Goal: Task Accomplishment & Management: Manage account settings

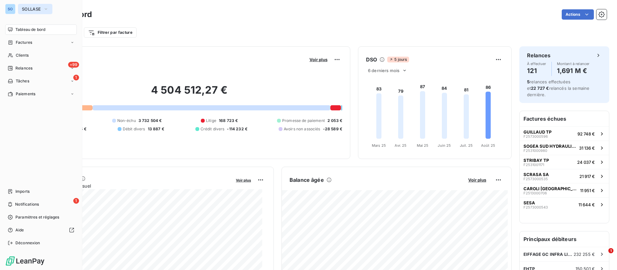
click at [32, 7] on span "SOLLASE" at bounding box center [31, 8] width 19 height 5
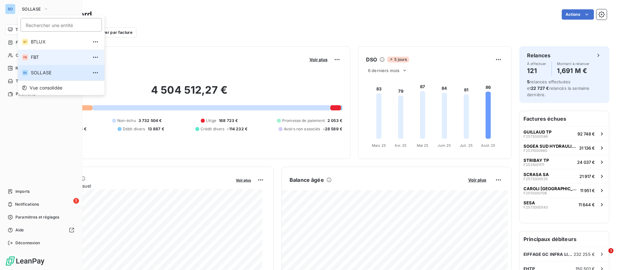
click at [49, 55] on span "FBT" at bounding box center [59, 57] width 57 height 6
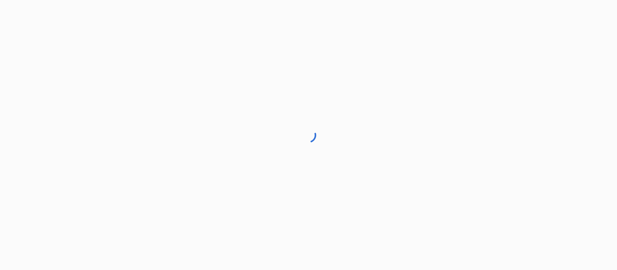
click at [34, 4] on div at bounding box center [308, 135] width 617 height 270
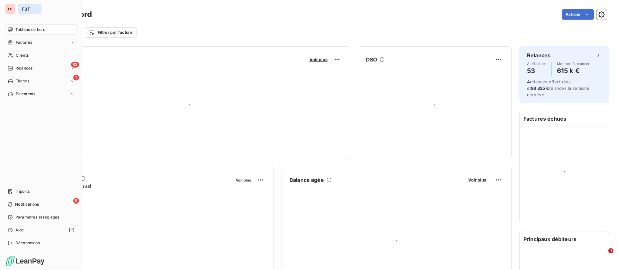
click at [20, 9] on button "FBT" at bounding box center [29, 9] width 23 height 10
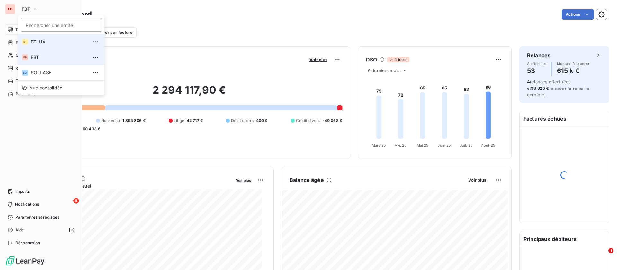
click at [41, 43] on span "BTLUX" at bounding box center [59, 42] width 57 height 6
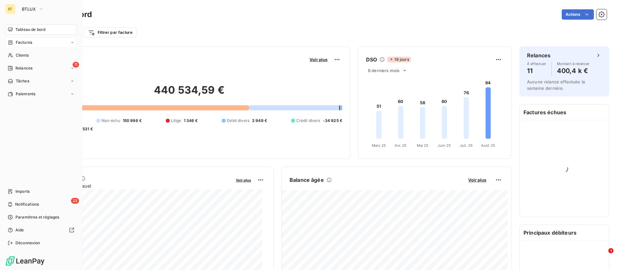
click at [30, 41] on span "Factures" at bounding box center [24, 43] width 16 height 6
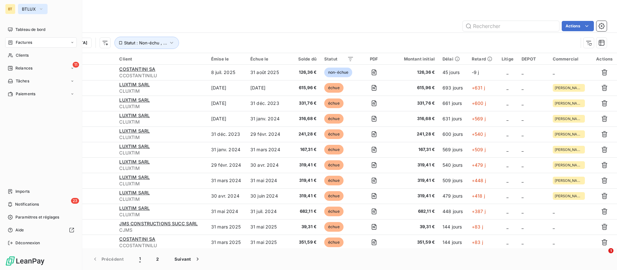
click at [37, 8] on button "BTLUX" at bounding box center [33, 9] width 30 height 10
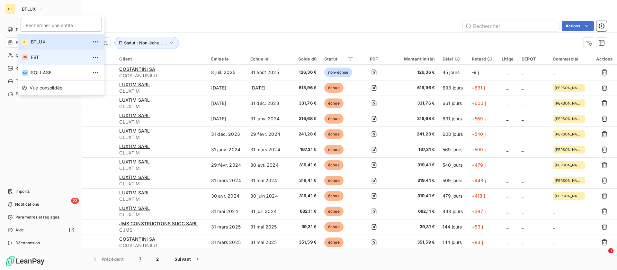
click at [56, 61] on li "FB FBT" at bounding box center [61, 56] width 86 height 15
type input "07002126"
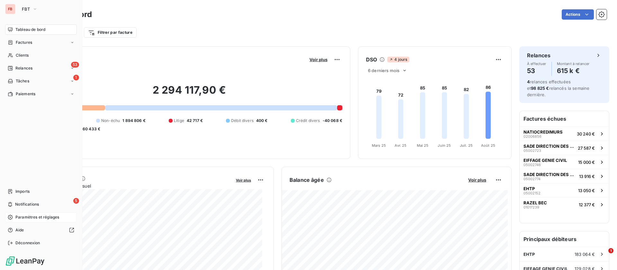
click at [38, 218] on span "Paramètres et réglages" at bounding box center [37, 217] width 44 height 6
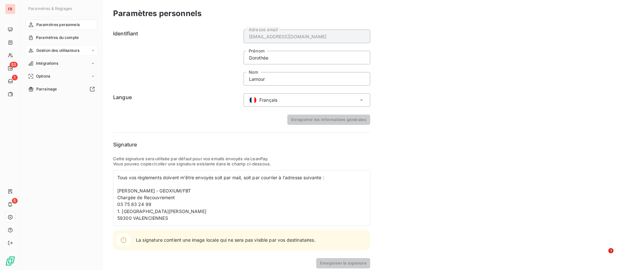
click at [73, 49] on span "Gestion des utilisateurs" at bounding box center [57, 51] width 43 height 6
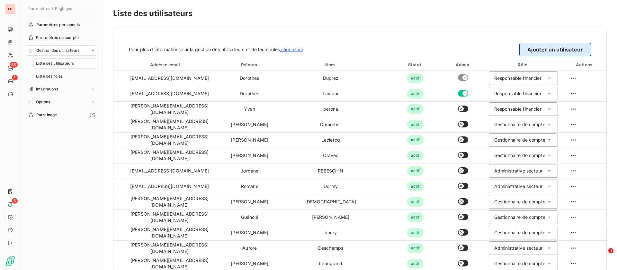
click at [543, 51] on button "Ajouter un utilisateur" at bounding box center [555, 49] width 72 height 13
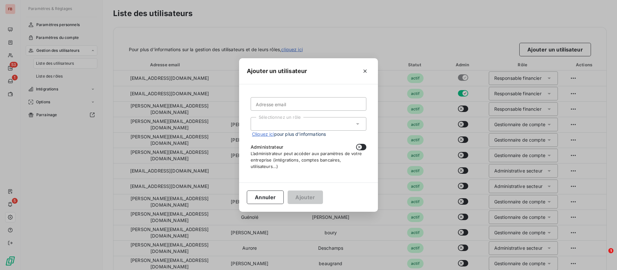
click at [302, 125] on div "Sélectionnez un rôle" at bounding box center [309, 123] width 116 height 13
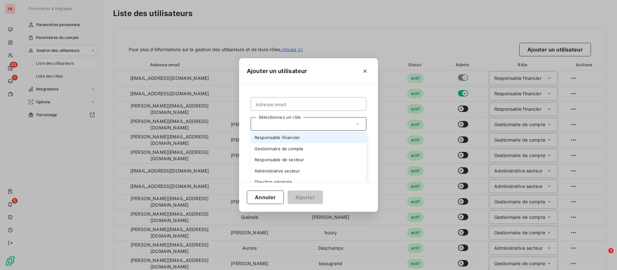
click at [292, 137] on li "Responsable financier" at bounding box center [309, 137] width 116 height 11
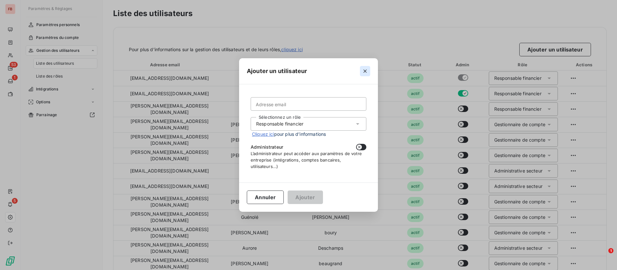
click at [365, 72] on icon "button" at bounding box center [365, 71] width 6 height 6
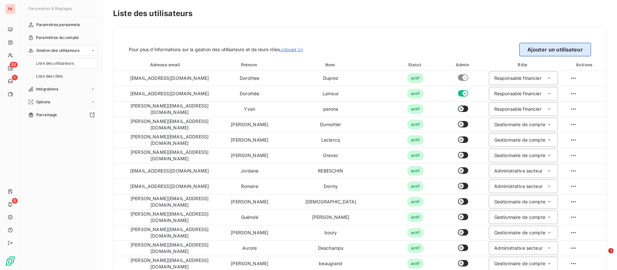
click at [546, 48] on button "Ajouter un utilisateur" at bounding box center [555, 49] width 72 height 13
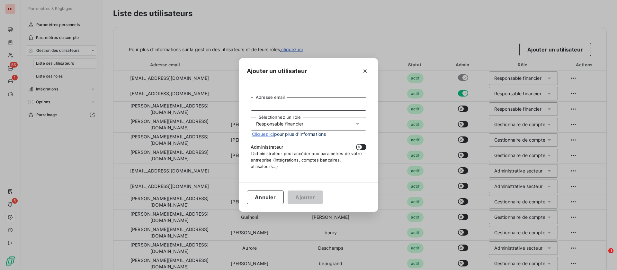
click at [315, 105] on input "Adresse email" at bounding box center [309, 103] width 116 height 13
type input "D"
type input "[PERSON_NAME][EMAIL_ADDRESS][DOMAIN_NAME]"
click at [306, 195] on button "Ajouter" at bounding box center [305, 196] width 35 height 13
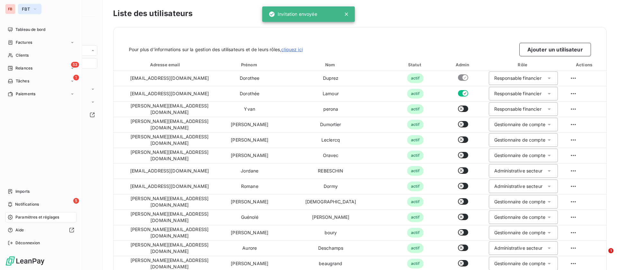
click at [33, 9] on icon "button" at bounding box center [34, 9] width 5 height 6
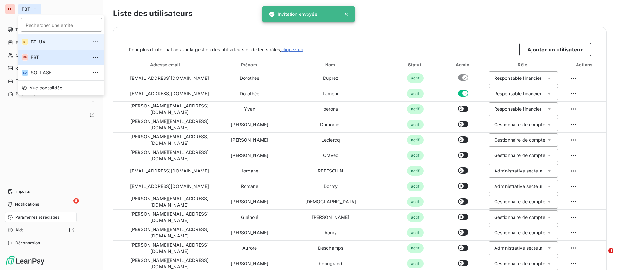
click at [38, 41] on span "BTLUX" at bounding box center [59, 42] width 57 height 6
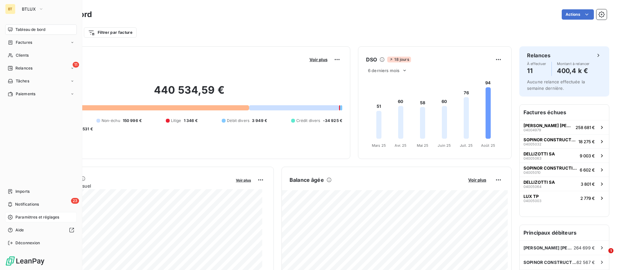
click at [35, 219] on span "Paramètres et réglages" at bounding box center [37, 217] width 44 height 6
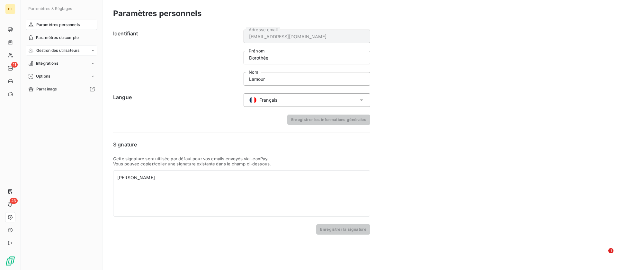
click at [51, 52] on span "Gestion des utilisateurs" at bounding box center [57, 51] width 43 height 6
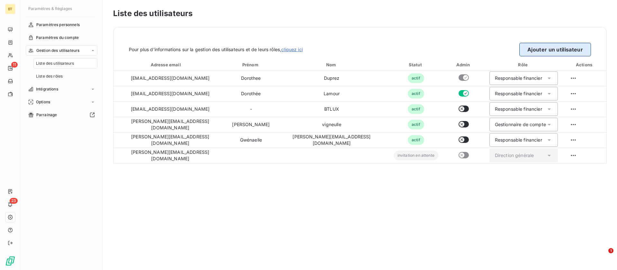
click at [554, 48] on button "Ajouter un utilisateur" at bounding box center [555, 49] width 72 height 13
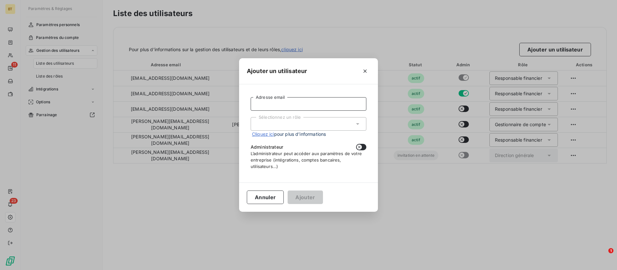
click at [283, 102] on input "Adresse email" at bounding box center [309, 103] width 116 height 13
type input "v"
type input "[PERSON_NAME][EMAIL_ADDRESS][DOMAIN_NAME]"
click at [334, 119] on div "Sélectionnez un rôle" at bounding box center [309, 123] width 116 height 13
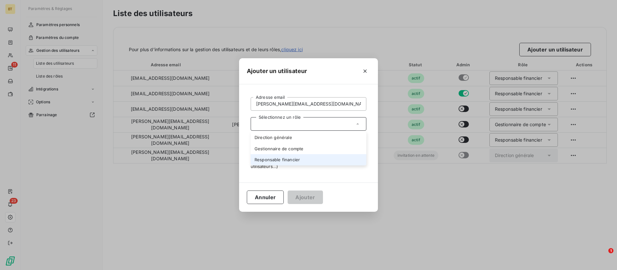
click at [271, 157] on li "Responsable financier" at bounding box center [309, 159] width 116 height 11
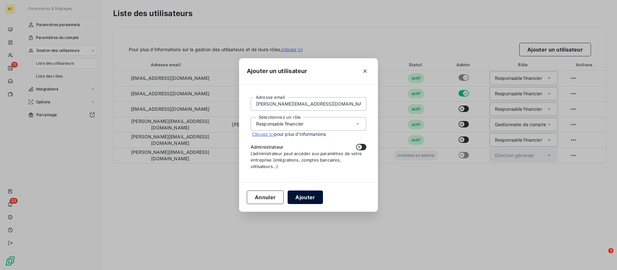
click at [308, 199] on button "Ajouter" at bounding box center [305, 196] width 35 height 13
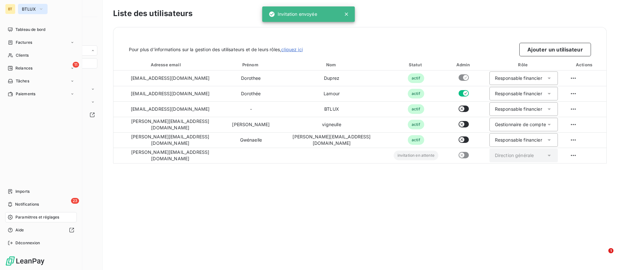
click at [29, 10] on span "BTLUX" at bounding box center [29, 8] width 14 height 5
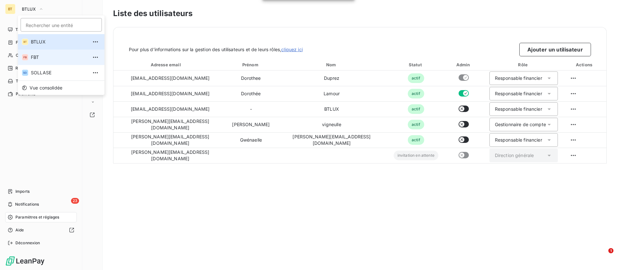
click at [42, 55] on span "FBT" at bounding box center [59, 57] width 57 height 6
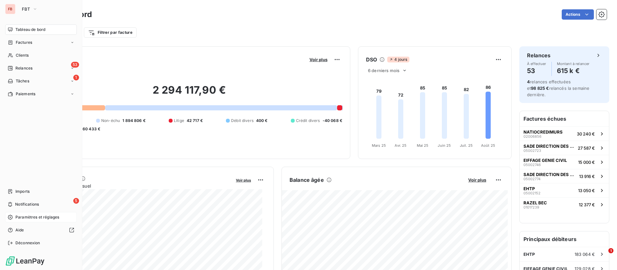
click at [28, 215] on span "Paramètres et réglages" at bounding box center [37, 217] width 44 height 6
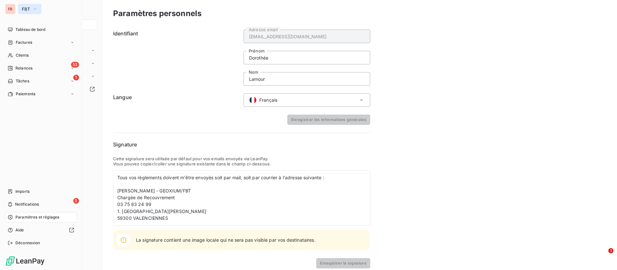
click at [26, 8] on span "FBT" at bounding box center [26, 8] width 8 height 5
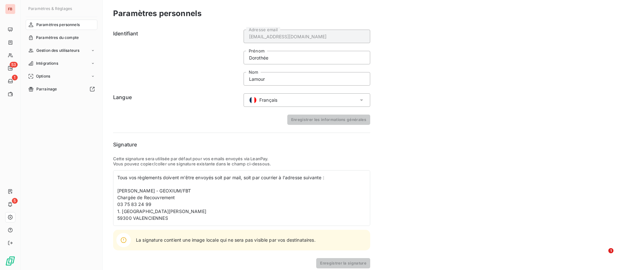
click at [70, 157] on div "Paramètres personnels Paramètres du compte Gestion des utilisateurs Intégration…" at bounding box center [62, 139] width 72 height 238
click at [58, 50] on span "Gestion des utilisateurs" at bounding box center [57, 51] width 43 height 6
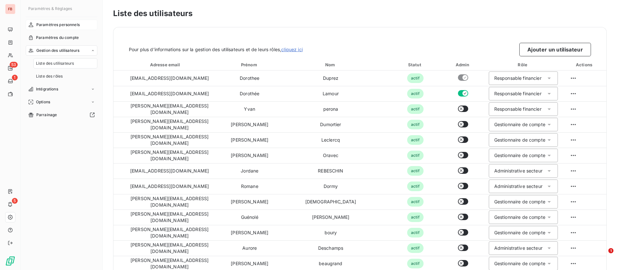
click at [46, 22] on span "Paramètres personnels" at bounding box center [57, 25] width 43 height 6
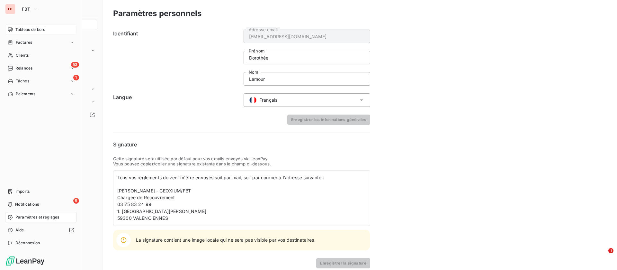
click at [13, 31] on icon at bounding box center [10, 29] width 5 height 5
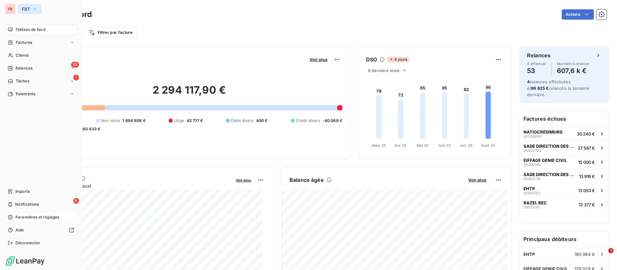
click at [25, 10] on span "FBT" at bounding box center [26, 8] width 8 height 5
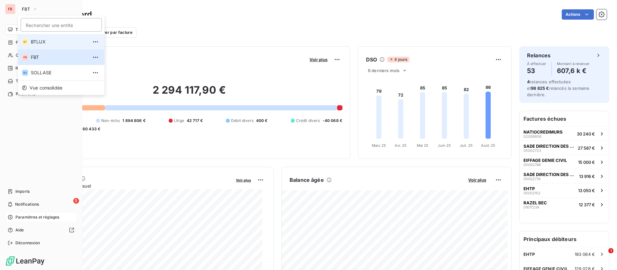
drag, startPoint x: 36, startPoint y: 46, endPoint x: 129, endPoint y: 38, distance: 93.2
click at [37, 46] on li "BT BTLUX" at bounding box center [61, 41] width 86 height 15
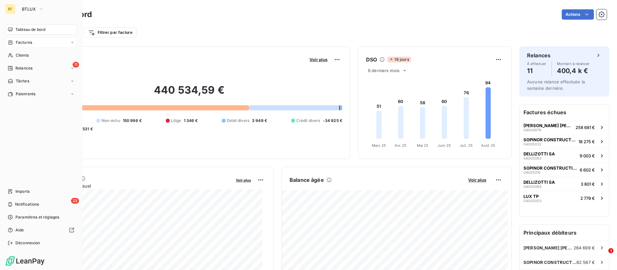
click at [20, 41] on span "Factures" at bounding box center [24, 43] width 16 height 6
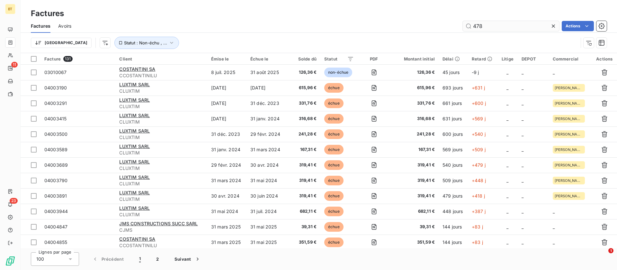
click at [503, 26] on input "478" at bounding box center [511, 26] width 96 height 10
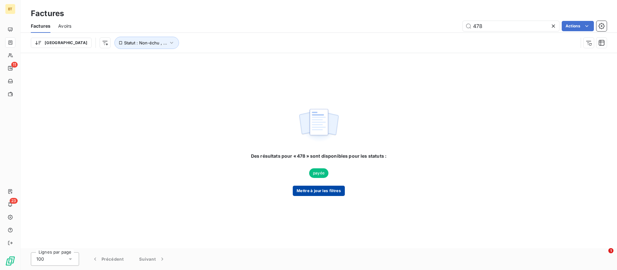
type input "478"
click at [325, 190] on button "Mettre à jour les filtres" at bounding box center [319, 190] width 52 height 10
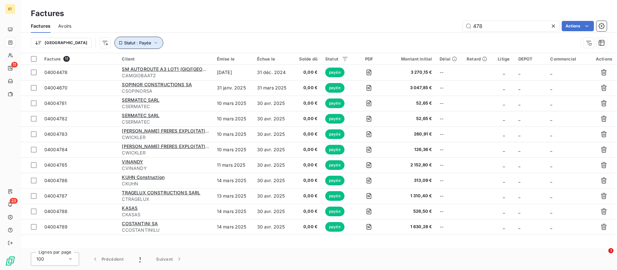
click at [124, 42] on span "Statut : Payée" at bounding box center [137, 42] width 27 height 5
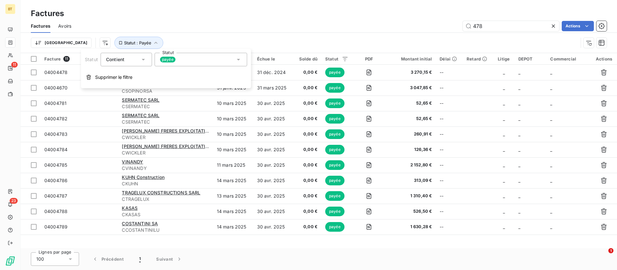
click at [170, 62] on span "payée" at bounding box center [167, 60] width 15 height 6
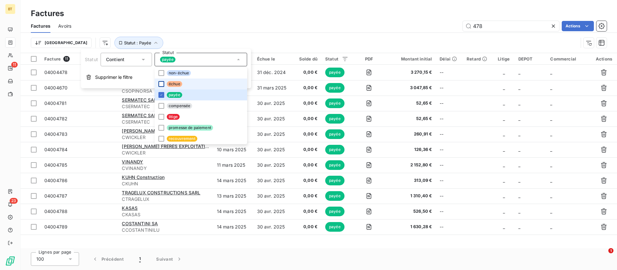
click at [163, 83] on div at bounding box center [161, 84] width 6 height 6
click at [163, 95] on div at bounding box center [161, 95] width 6 height 6
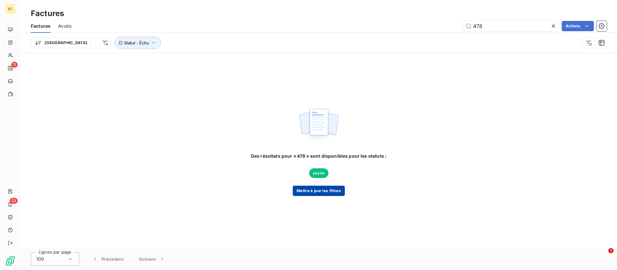
click at [314, 190] on button "Mettre à jour les filtres" at bounding box center [319, 190] width 52 height 10
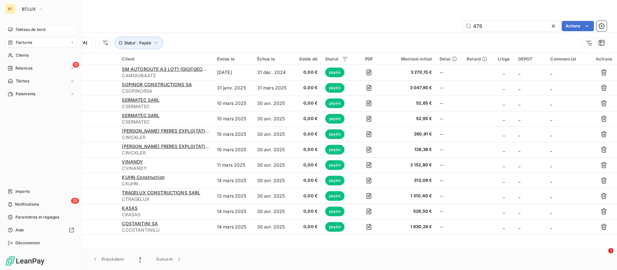
click at [24, 27] on span "Tableau de bord" at bounding box center [30, 30] width 30 height 6
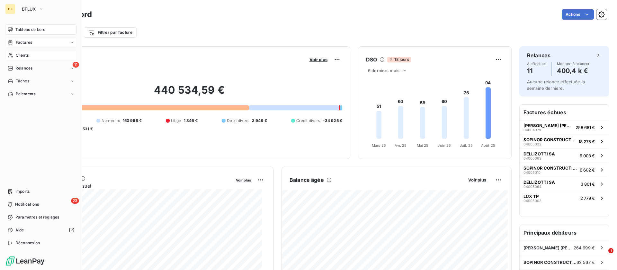
click at [32, 56] on div "Clients" at bounding box center [41, 55] width 72 height 10
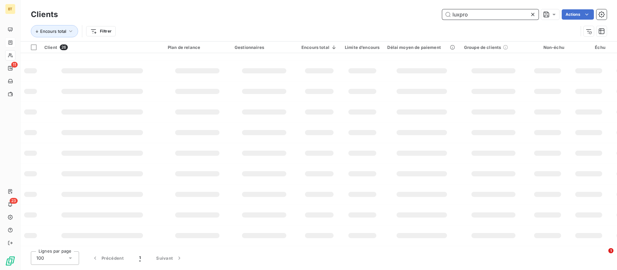
scroll to position [119, 0]
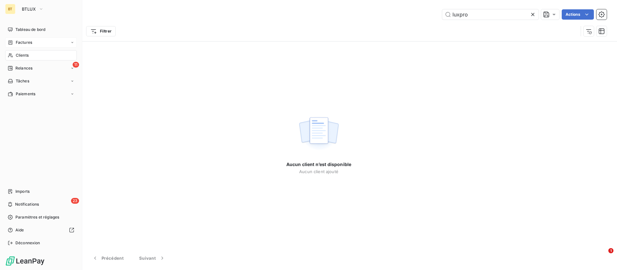
click at [25, 55] on span "Clients" at bounding box center [22, 55] width 13 height 6
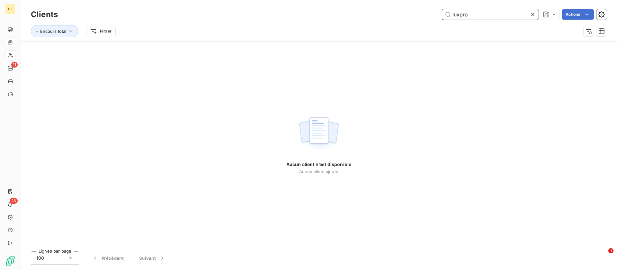
click at [486, 14] on input "luxpro" at bounding box center [490, 14] width 96 height 10
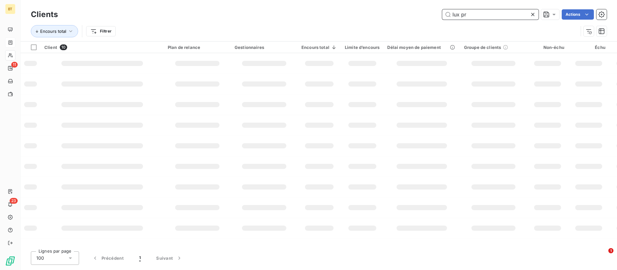
type input "lux pro"
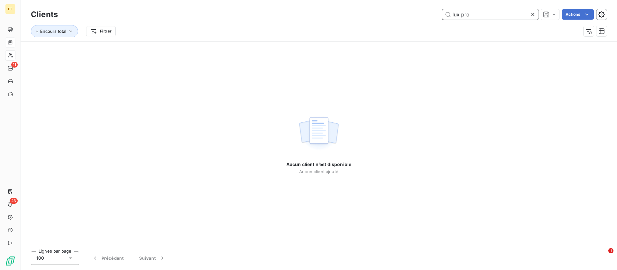
drag, startPoint x: 477, startPoint y: 14, endPoint x: 407, endPoint y: 13, distance: 69.4
click at [407, 13] on div "lux pro Actions" at bounding box center [336, 14] width 541 height 10
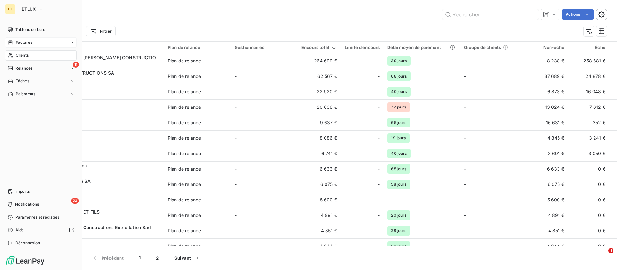
click at [19, 40] on span "Factures" at bounding box center [24, 43] width 16 height 6
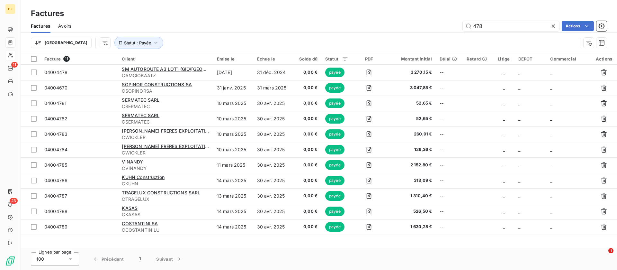
drag, startPoint x: 487, startPoint y: 29, endPoint x: 432, endPoint y: 23, distance: 55.9
click at [432, 23] on div "478 Actions" at bounding box center [342, 26] width 527 height 10
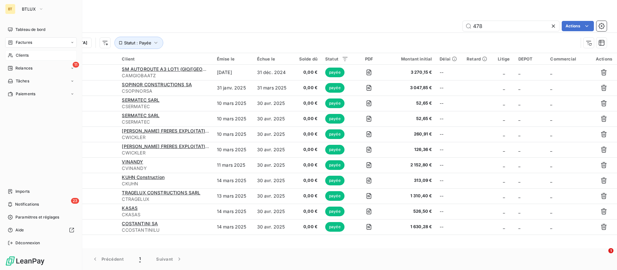
click at [26, 54] on span "Clients" at bounding box center [22, 55] width 13 height 6
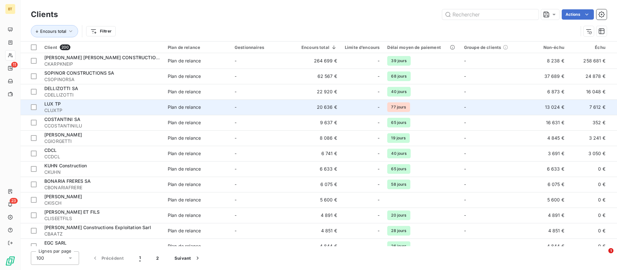
click at [122, 104] on div "LUX TP" at bounding box center [102, 104] width 116 height 6
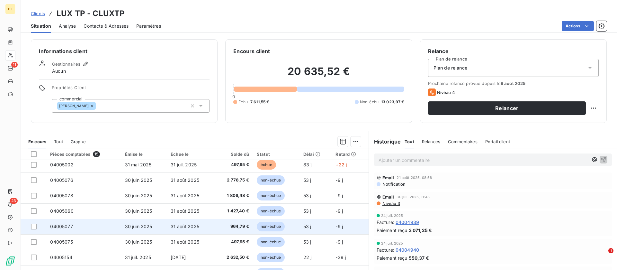
scroll to position [96, 0]
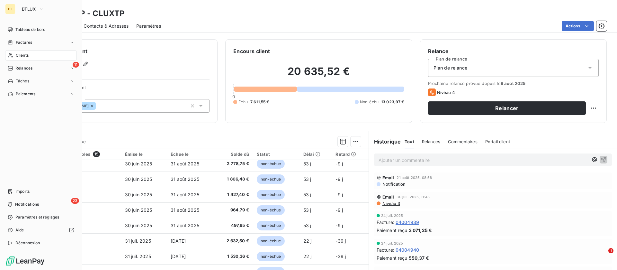
click at [26, 56] on span "Clients" at bounding box center [22, 55] width 13 height 6
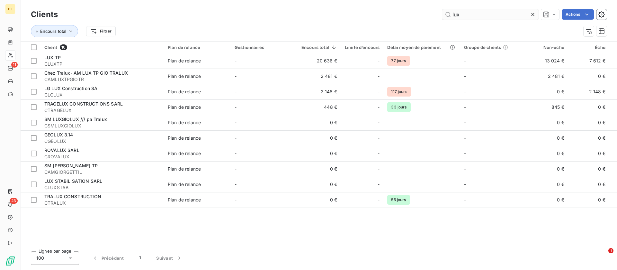
type input "lux"
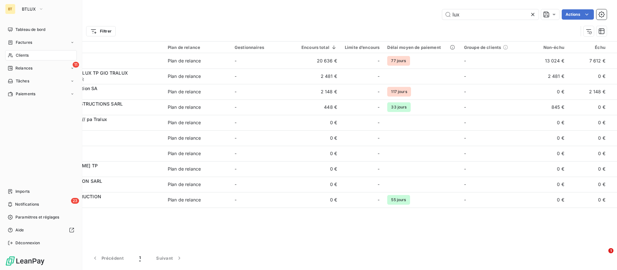
click at [16, 40] on span "Factures" at bounding box center [24, 43] width 16 height 6
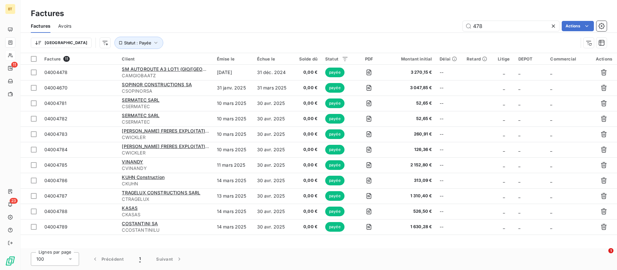
drag, startPoint x: 483, startPoint y: 24, endPoint x: 440, endPoint y: 25, distance: 43.4
click at [440, 25] on div "478 Actions" at bounding box center [342, 26] width 527 height 10
type input "468"
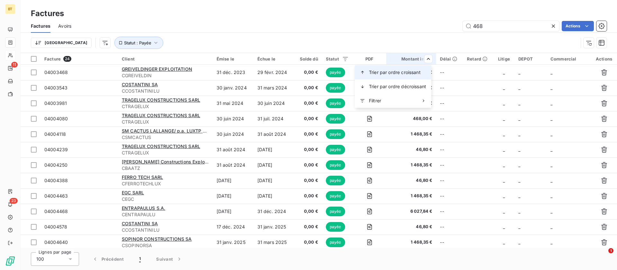
click at [394, 71] on span "Trier par ordre croissant" at bounding box center [395, 72] width 52 height 6
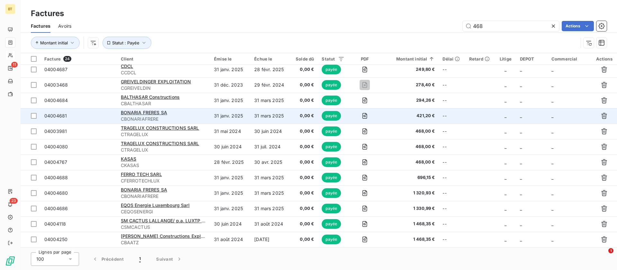
scroll to position [96, 0]
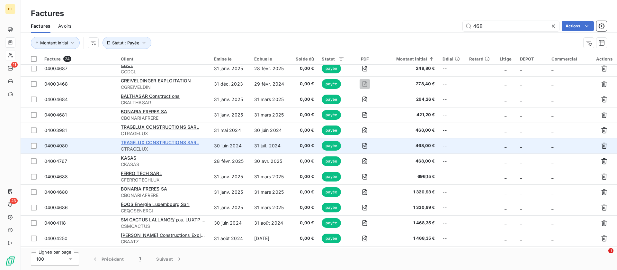
click at [168, 139] on span "TRAGELUX CONSTRUCTIONS SARL" at bounding box center [160, 141] width 78 height 5
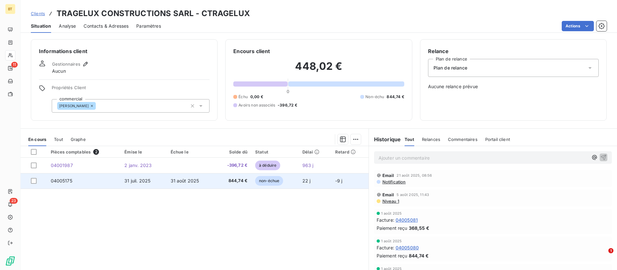
click at [133, 176] on td "31 juil. 2025" at bounding box center [143, 180] width 46 height 15
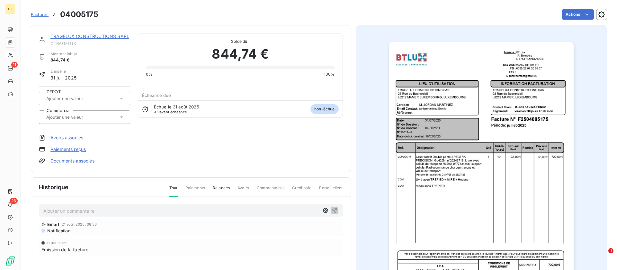
click at [38, 13] on span "Factures" at bounding box center [40, 14] width 18 height 5
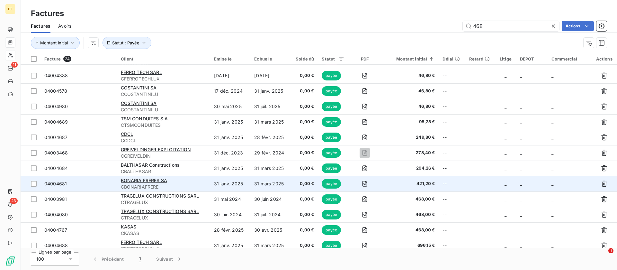
scroll to position [48, 0]
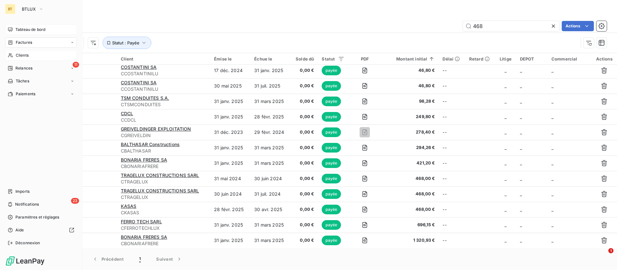
click at [27, 28] on span "Tableau de bord" at bounding box center [30, 30] width 30 height 6
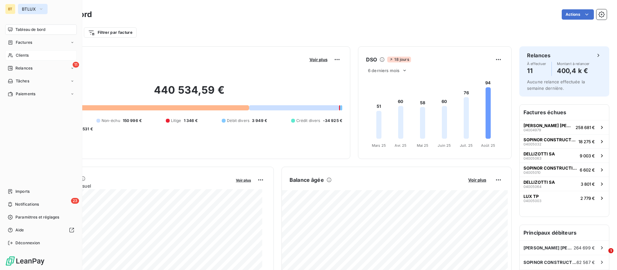
click at [26, 8] on span "BTLUX" at bounding box center [29, 8] width 14 height 5
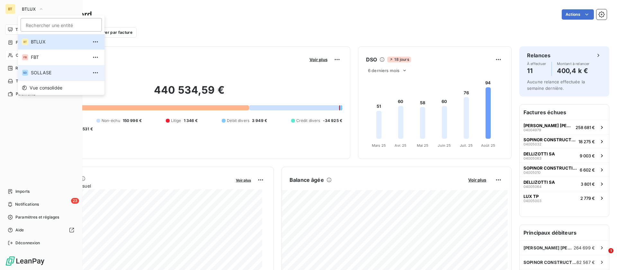
click at [32, 71] on span "SOLLASE" at bounding box center [59, 72] width 57 height 6
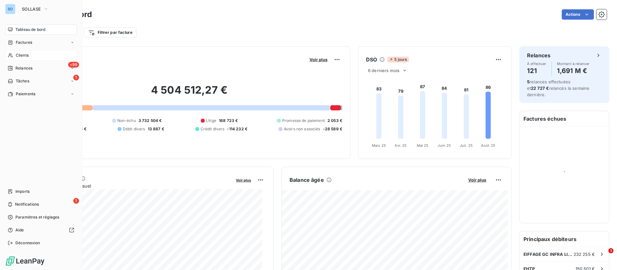
click at [25, 54] on span "Clients" at bounding box center [22, 55] width 13 height 6
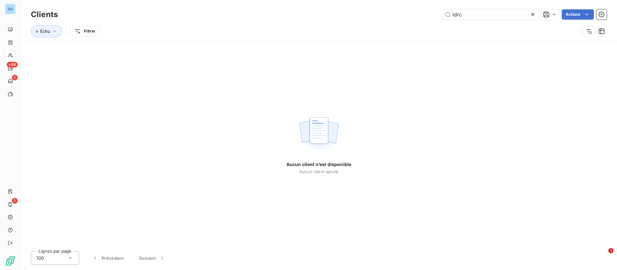
drag, startPoint x: 479, startPoint y: 13, endPoint x: 431, endPoint y: 13, distance: 47.9
click at [431, 13] on div "idrc Actions" at bounding box center [336, 14] width 541 height 10
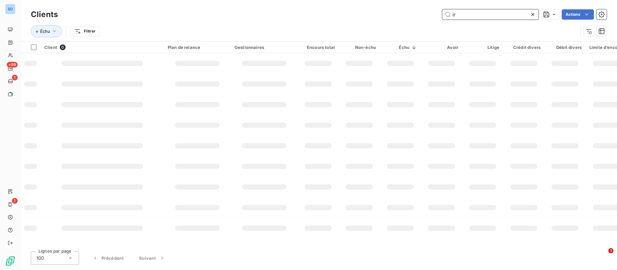
type input "i"
type input "idmc"
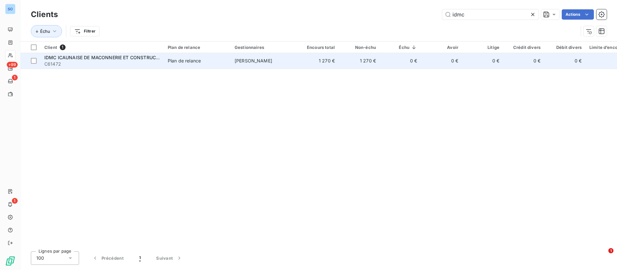
click at [72, 61] on span "C61472" at bounding box center [102, 64] width 116 height 6
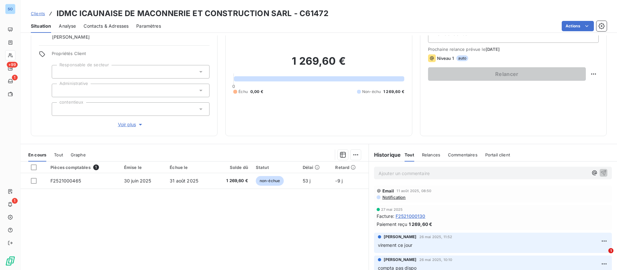
scroll to position [48, 0]
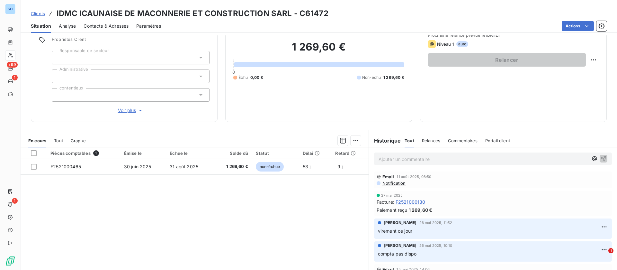
click at [406, 159] on p "Ajouter un commentaire ﻿" at bounding box center [482, 159] width 209 height 8
click at [600, 158] on icon "button" at bounding box center [603, 158] width 6 height 6
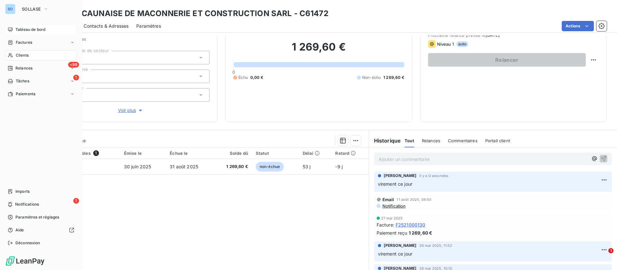
click at [25, 29] on span "Tableau de bord" at bounding box center [30, 30] width 30 height 6
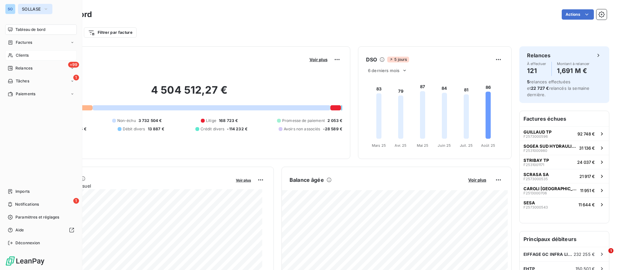
click at [41, 9] on button "SOLLASE" at bounding box center [35, 9] width 34 height 10
click at [13, 202] on div "1 Notifications" at bounding box center [41, 204] width 72 height 10
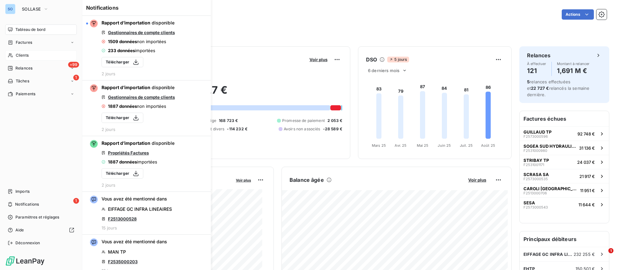
click at [23, 151] on div "Tableau de bord Factures Clients +99 Relances 1 Tâches Paiements Imports 1 Noti…" at bounding box center [41, 135] width 72 height 223
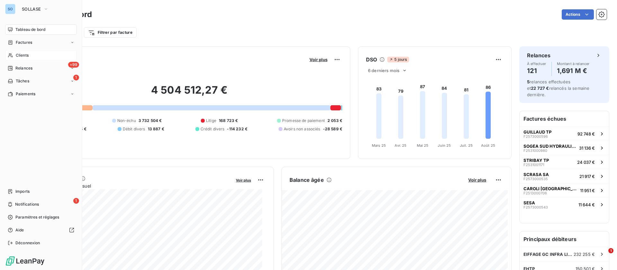
click at [13, 51] on div "Clients" at bounding box center [41, 55] width 72 height 10
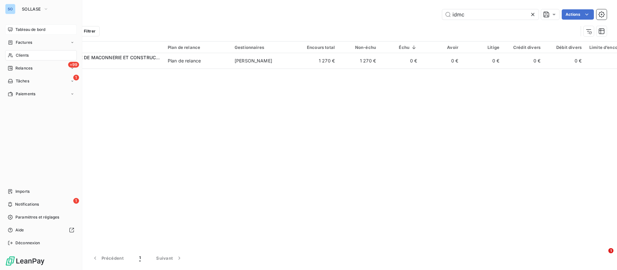
click at [15, 25] on div "Tableau de bord" at bounding box center [41, 29] width 72 height 10
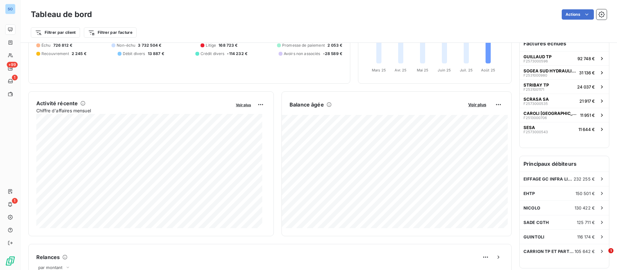
scroll to position [97, 0]
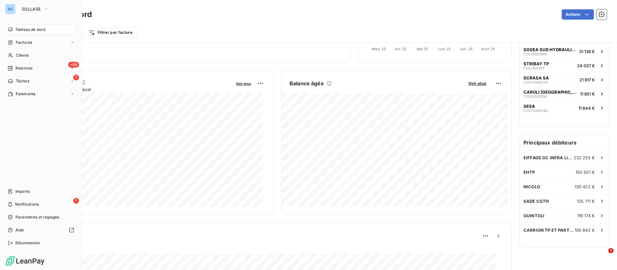
click at [13, 6] on div "SO" at bounding box center [10, 9] width 10 height 10
click at [37, 9] on span "SOLLASE" at bounding box center [31, 8] width 19 height 5
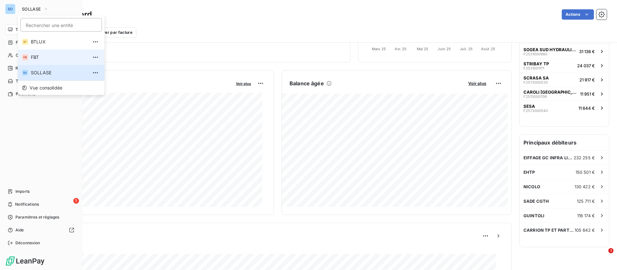
drag, startPoint x: 40, startPoint y: 59, endPoint x: 296, endPoint y: 69, distance: 256.2
click at [40, 59] on span "FBT" at bounding box center [59, 57] width 57 height 6
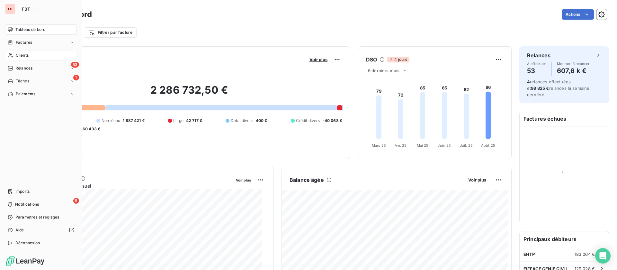
click at [20, 55] on span "Clients" at bounding box center [22, 55] width 13 height 6
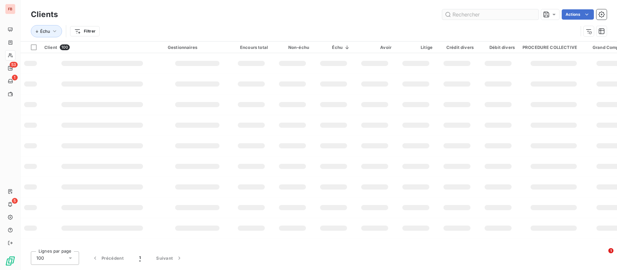
click at [490, 12] on input "text" at bounding box center [490, 14] width 96 height 10
type input "csam"
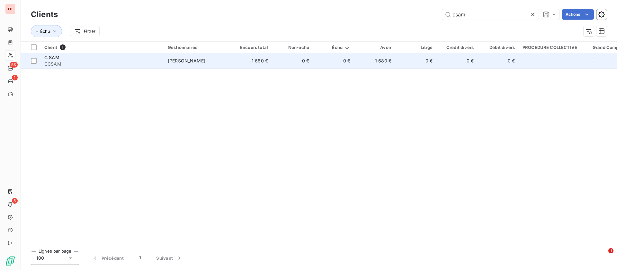
click at [386, 57] on td "1 680 €" at bounding box center [374, 60] width 41 height 15
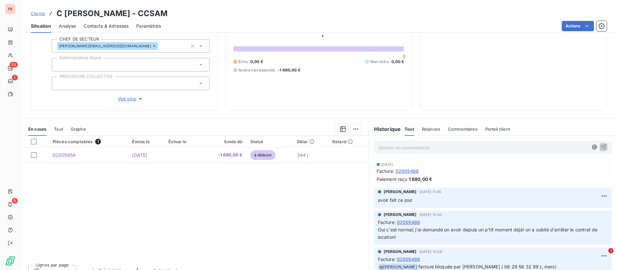
scroll to position [69, 0]
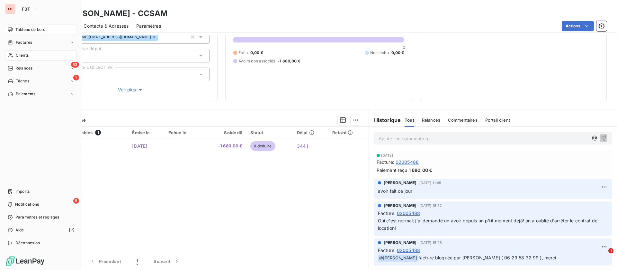
click at [15, 30] on div "Tableau de bord" at bounding box center [41, 29] width 72 height 10
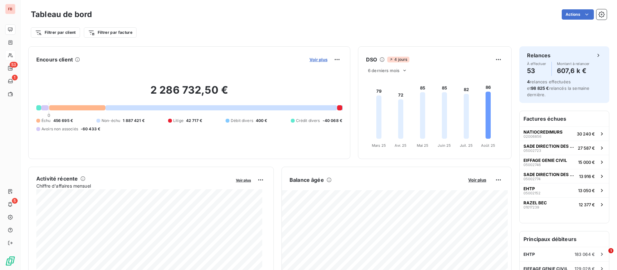
click at [317, 58] on span "Voir plus" at bounding box center [318, 59] width 18 height 5
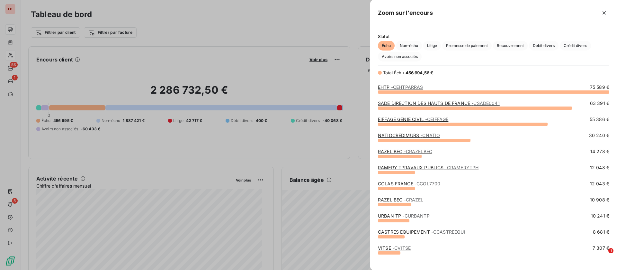
scroll to position [171, 239]
click at [574, 46] on span "Crédit divers" at bounding box center [575, 46] width 31 height 10
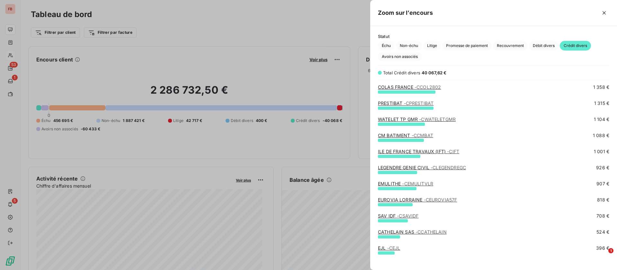
scroll to position [193, 0]
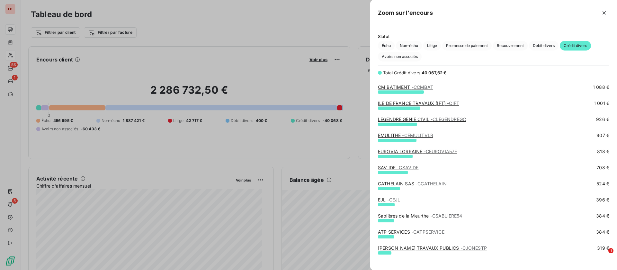
click at [432, 182] on span "- CCATHELAIN" at bounding box center [430, 183] width 31 height 5
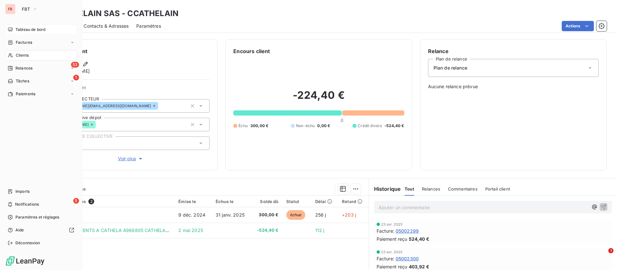
click at [32, 26] on div "Tableau de bord" at bounding box center [41, 29] width 72 height 10
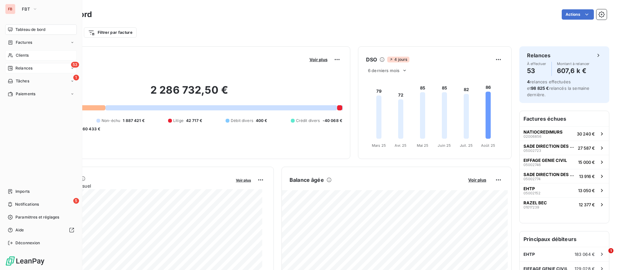
click at [26, 68] on span "Relances" at bounding box center [23, 68] width 17 height 6
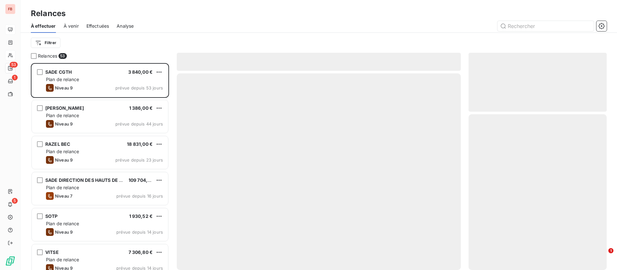
scroll to position [199, 131]
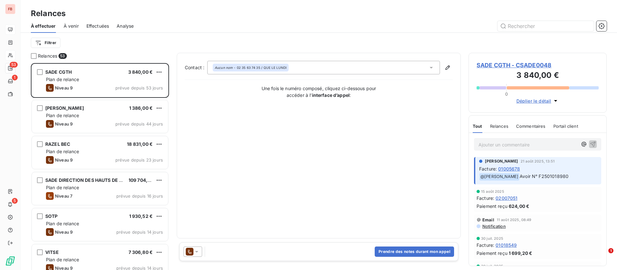
click at [507, 62] on span "SADE CGTH - CSADE0048" at bounding box center [537, 65] width 122 height 9
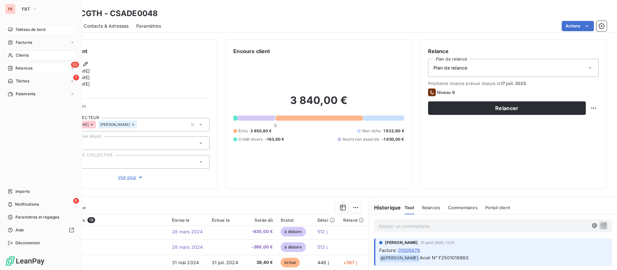
click at [19, 29] on span "Tableau de bord" at bounding box center [30, 30] width 30 height 6
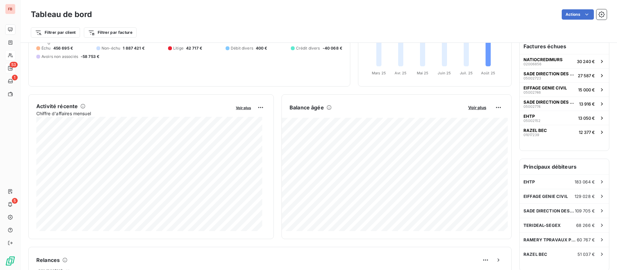
scroll to position [97, 0]
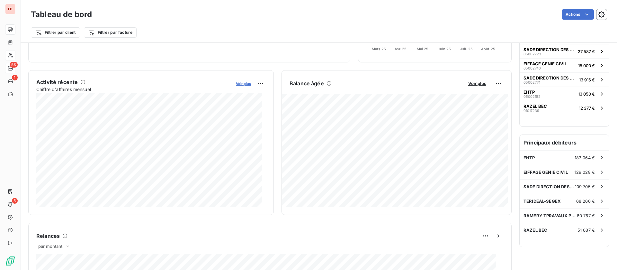
click at [241, 82] on span "Voir plus" at bounding box center [243, 83] width 15 height 4
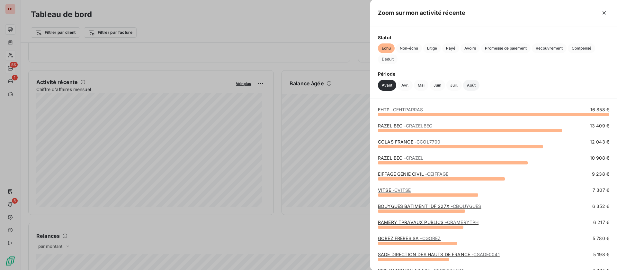
click at [467, 85] on button "Août" at bounding box center [471, 85] width 16 height 11
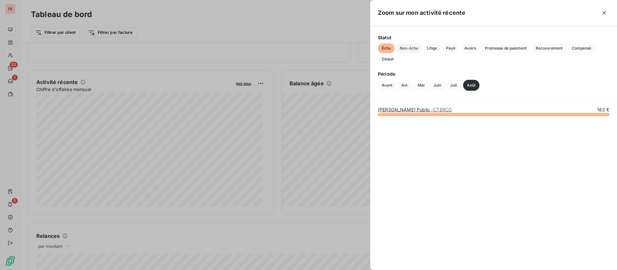
click at [410, 49] on span "Non-échu" at bounding box center [409, 48] width 26 height 10
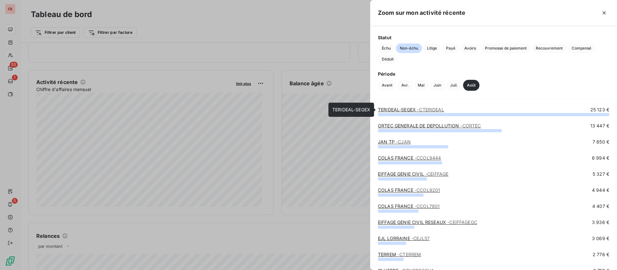
click at [419, 109] on span "- CTERIDEAL" at bounding box center [430, 109] width 27 height 5
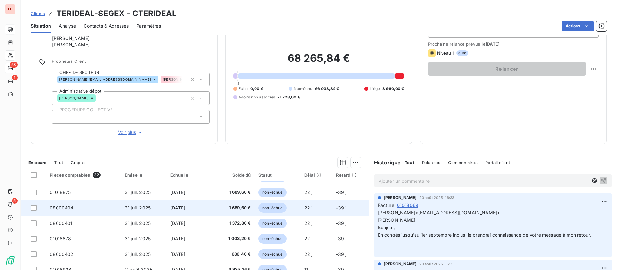
scroll to position [82, 0]
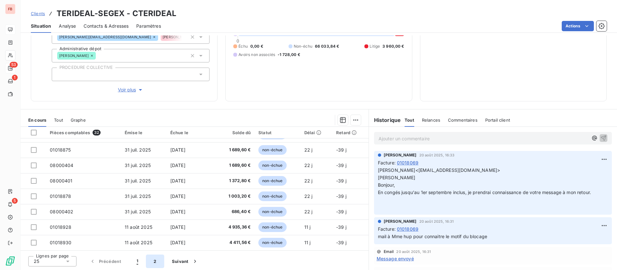
click at [156, 260] on button "2" at bounding box center [155, 260] width 18 height 13
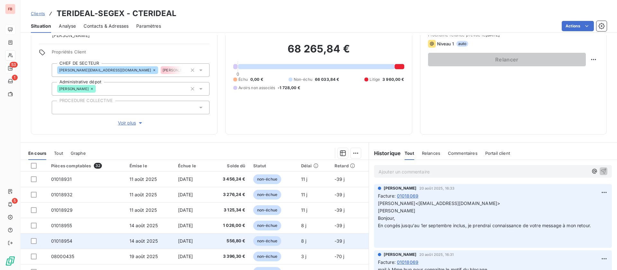
scroll to position [0, 0]
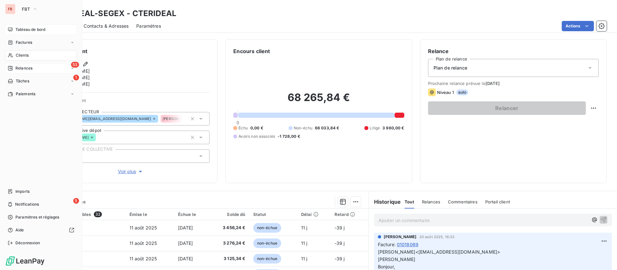
click at [14, 54] on div "Clients" at bounding box center [41, 55] width 72 height 10
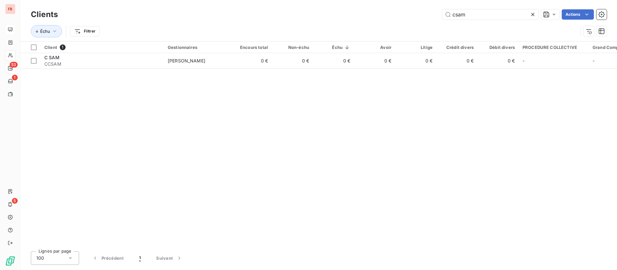
drag, startPoint x: 470, startPoint y: 15, endPoint x: 383, endPoint y: 17, distance: 86.4
click at [385, 17] on div "csam Actions" at bounding box center [336, 14] width 541 height 10
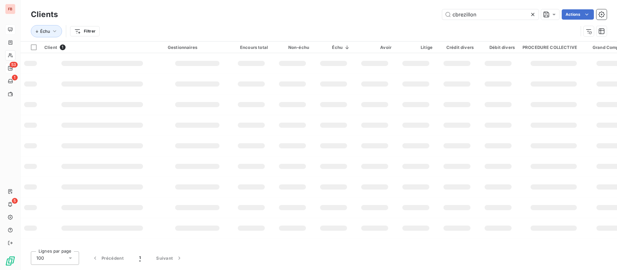
type input "cbrezillon"
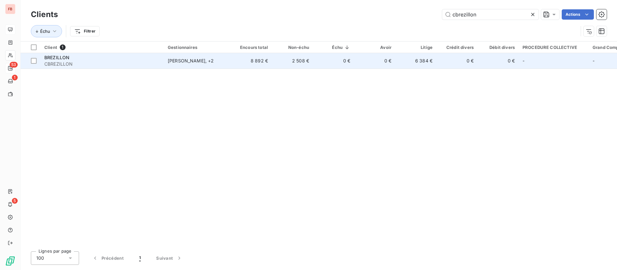
click at [302, 63] on td "2 508 €" at bounding box center [292, 60] width 41 height 15
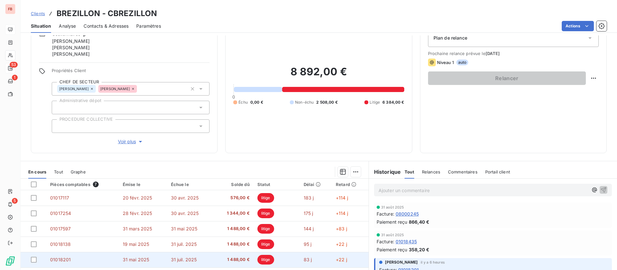
scroll to position [82, 0]
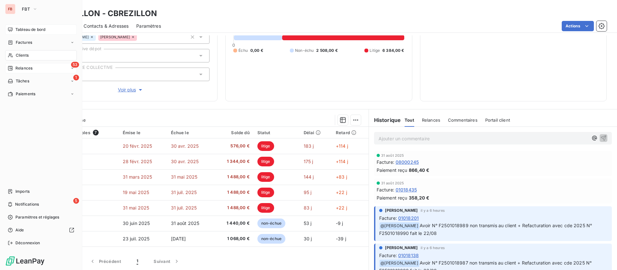
click at [21, 30] on span "Tableau de bord" at bounding box center [30, 30] width 30 height 6
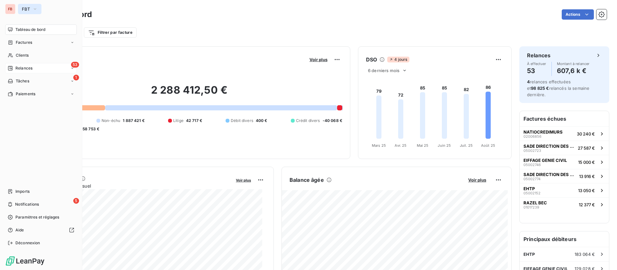
click at [27, 6] on span "FBT" at bounding box center [26, 8] width 8 height 5
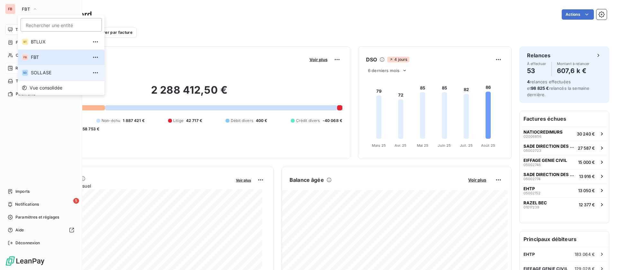
click at [45, 70] on span "SOLLASE" at bounding box center [59, 72] width 57 height 6
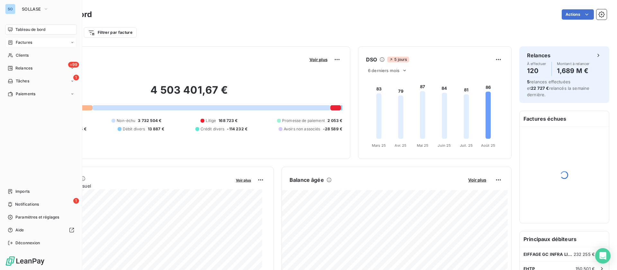
click at [16, 44] on span "Factures" at bounding box center [24, 43] width 16 height 6
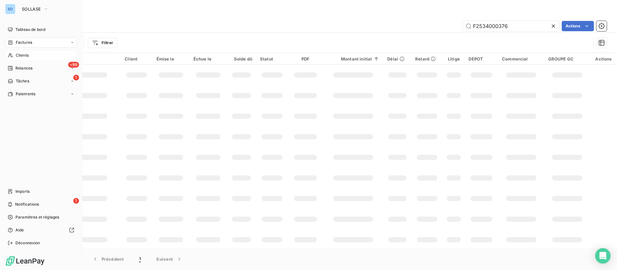
click at [16, 51] on div "Clients" at bounding box center [41, 55] width 72 height 10
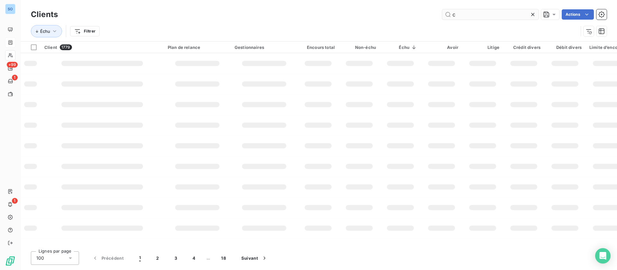
click at [468, 14] on input "c" at bounding box center [490, 14] width 96 height 10
type input "c50643"
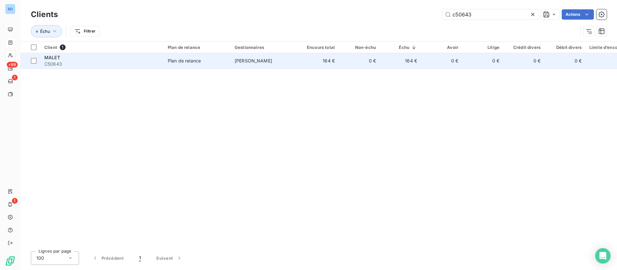
click at [163, 57] on td "MALET C50643" at bounding box center [101, 60] width 123 height 15
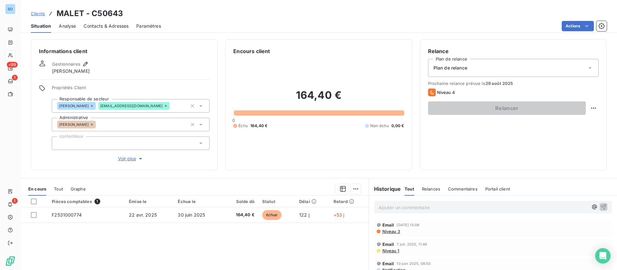
click at [411, 212] on div "Ajouter un commentaire ﻿" at bounding box center [493, 206] width 238 height 13
click at [411, 206] on p "Ajouter un commentaire ﻿" at bounding box center [482, 207] width 209 height 8
click at [599, 208] on button "button" at bounding box center [603, 206] width 8 height 8
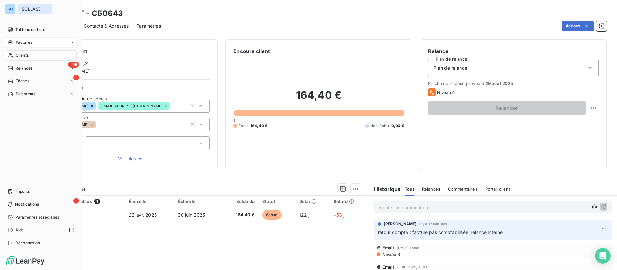
click at [24, 11] on span "SOLLASE" at bounding box center [31, 8] width 19 height 5
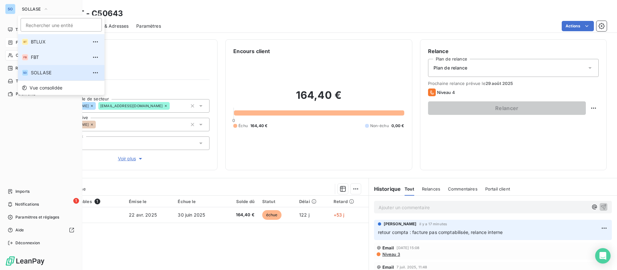
click at [40, 53] on li "FB FBT" at bounding box center [61, 56] width 86 height 15
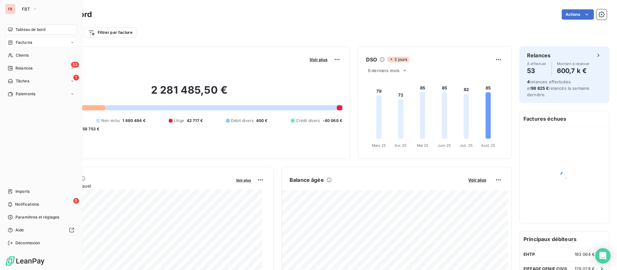
click at [23, 40] on span "Factures" at bounding box center [24, 43] width 16 height 6
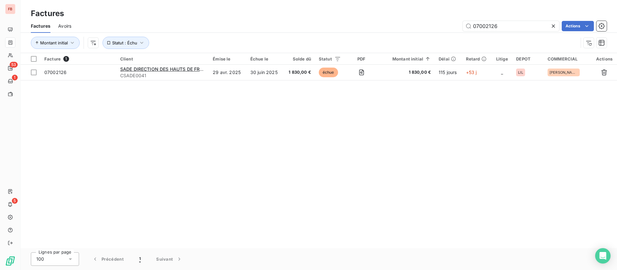
drag, startPoint x: 516, startPoint y: 26, endPoint x: 412, endPoint y: 18, distance: 104.7
click at [412, 18] on div "Factures Factures Avoirs 07002126 Actions Montant initial Statut : Échu" at bounding box center [319, 26] width 596 height 53
type input "01018189"
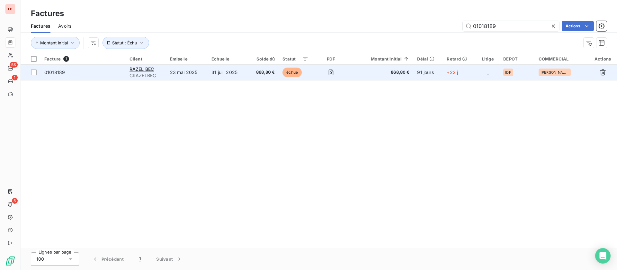
click at [231, 67] on td "31 juil. 2025" at bounding box center [228, 72] width 40 height 15
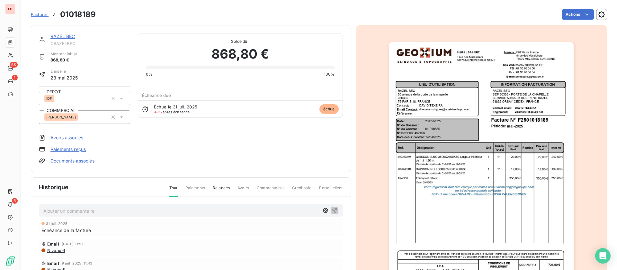
click at [65, 35] on link "RAZEL BEC" at bounding box center [62, 35] width 24 height 5
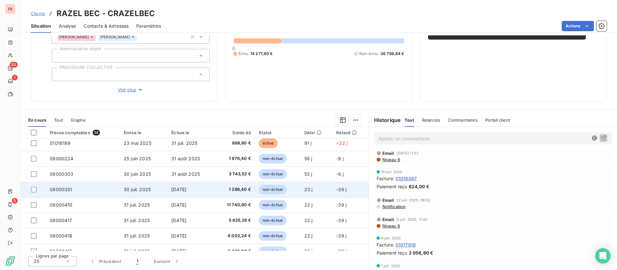
scroll to position [96, 0]
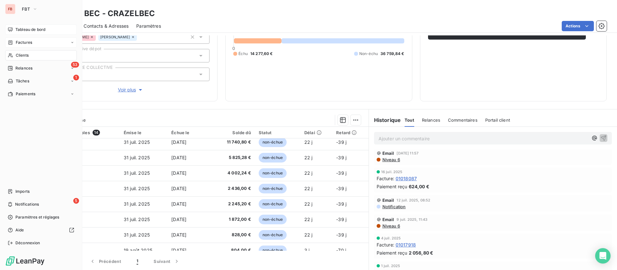
click at [13, 31] on div "Tableau de bord" at bounding box center [41, 29] width 72 height 10
